Goal: Task Accomplishment & Management: Use online tool/utility

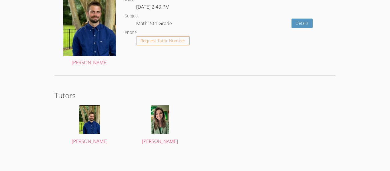
scroll to position [1021, 0]
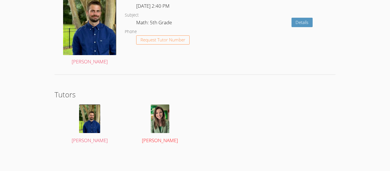
click at [172, 124] on div at bounding box center [159, 118] width 59 height 29
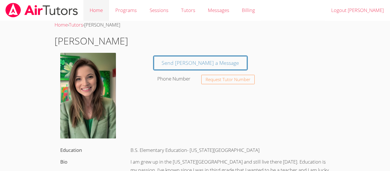
click at [102, 12] on link "Home" at bounding box center [96, 10] width 26 height 21
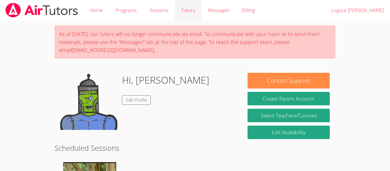
click at [191, 13] on link "Tutors" at bounding box center [188, 10] width 27 height 21
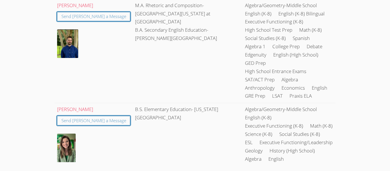
scroll to position [98, 0]
click at [191, 102] on td "B.S. Elementary Education- Kansas State University" at bounding box center [188, 134] width 110 height 64
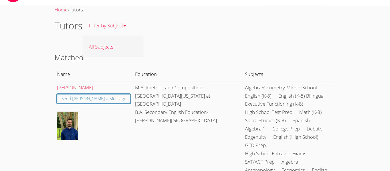
scroll to position [0, 0]
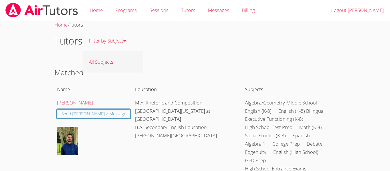
click at [106, 56] on link "All Subjects" at bounding box center [113, 61] width 61 height 21
click at [96, 12] on link "Home" at bounding box center [96, 10] width 26 height 21
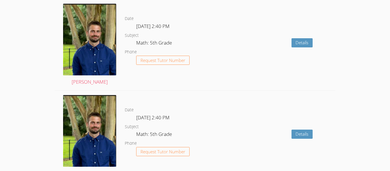
scroll to position [1001, 0]
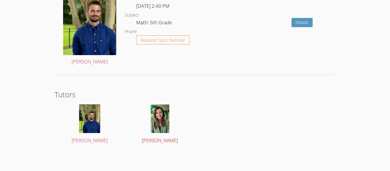
click at [157, 122] on img at bounding box center [160, 118] width 19 height 29
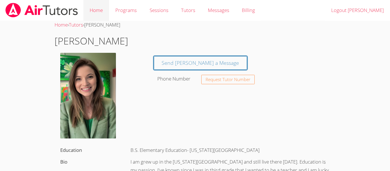
click at [105, 10] on link "Home" at bounding box center [96, 10] width 26 height 21
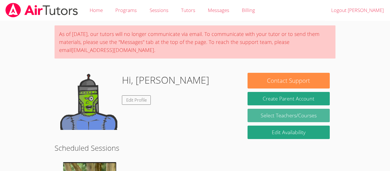
scroll to position [1, 0]
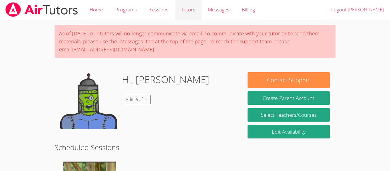
click at [188, 6] on link "Tutors" at bounding box center [188, 9] width 27 height 21
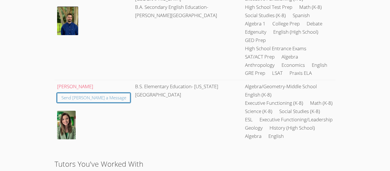
scroll to position [123, 0]
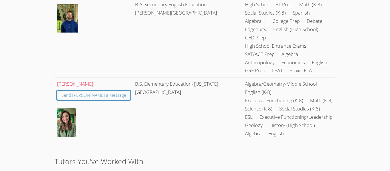
click at [69, 108] on img at bounding box center [66, 122] width 19 height 29
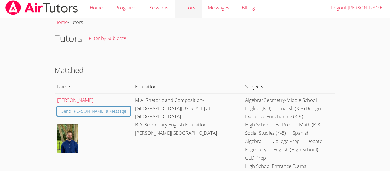
scroll to position [0, 0]
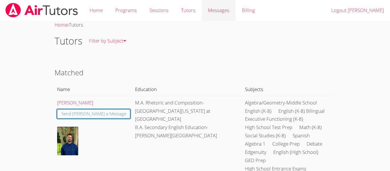
click at [209, 12] on span "Messages" at bounding box center [218, 10] width 21 height 7
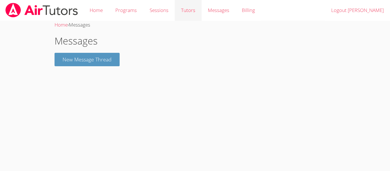
click at [182, 8] on link "Tutors" at bounding box center [188, 10] width 27 height 21
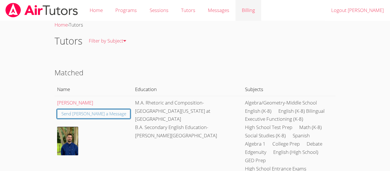
click at [244, 6] on link "Billing" at bounding box center [249, 10] width 26 height 21
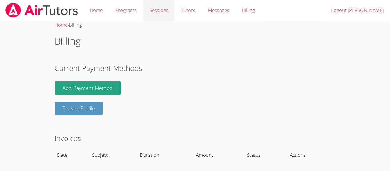
click at [168, 6] on link "Sessions" at bounding box center [158, 10] width 31 height 21
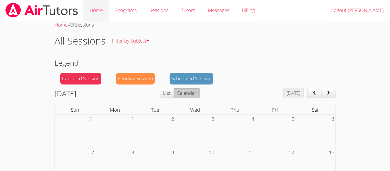
click at [101, 12] on link "Home" at bounding box center [96, 10] width 26 height 21
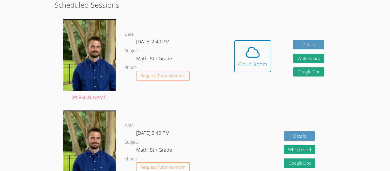
scroll to position [141, 0]
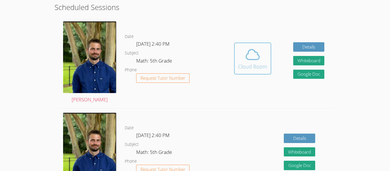
click at [255, 64] on div "Cloud Room" at bounding box center [252, 67] width 29 height 8
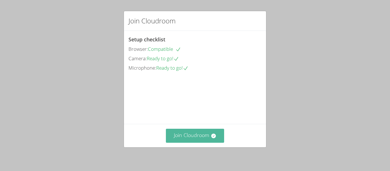
click at [221, 135] on button "Join Cloudroom" at bounding box center [195, 136] width 59 height 14
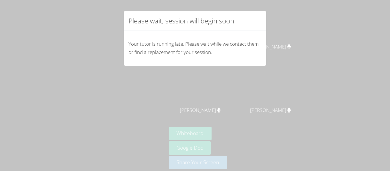
click at [268, 68] on div "Please wait, session will begin soon Your tutor is running late. Please wait wh…" at bounding box center [195, 85] width 390 height 171
